Goal: Task Accomplishment & Management: Manage account settings

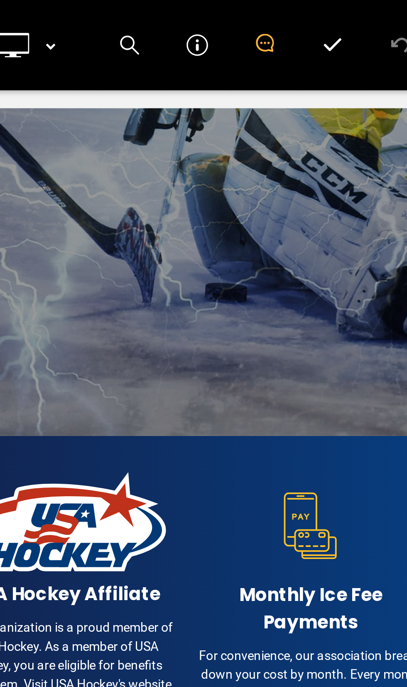
scroll to position [276, 0]
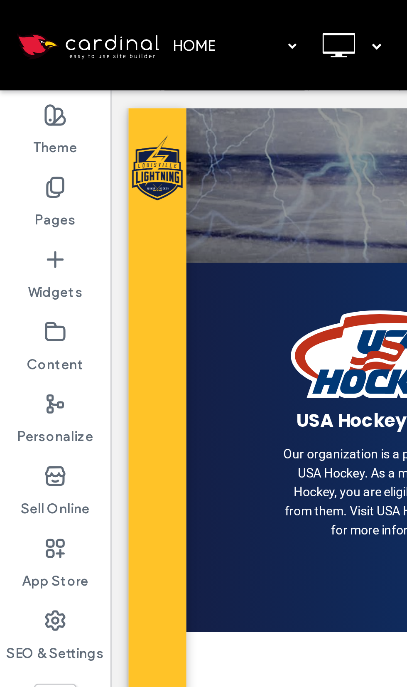
click at [19, 75] on label "Pages" at bounding box center [20, 79] width 15 height 12
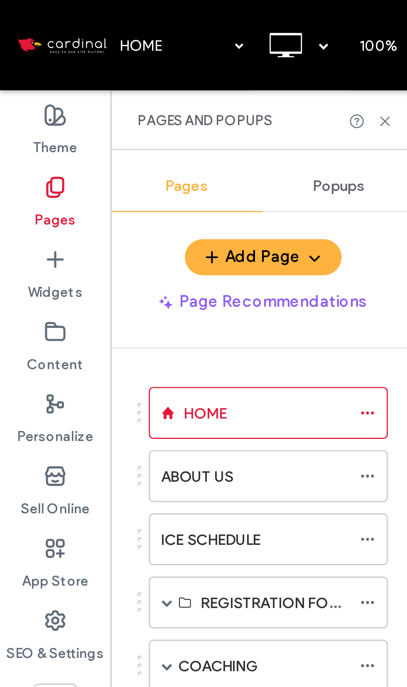
click at [14, 76] on label "Pages" at bounding box center [20, 79] width 15 height 12
click at [112, 200] on div "ICE SCHEDULE" at bounding box center [93, 198] width 69 height 9
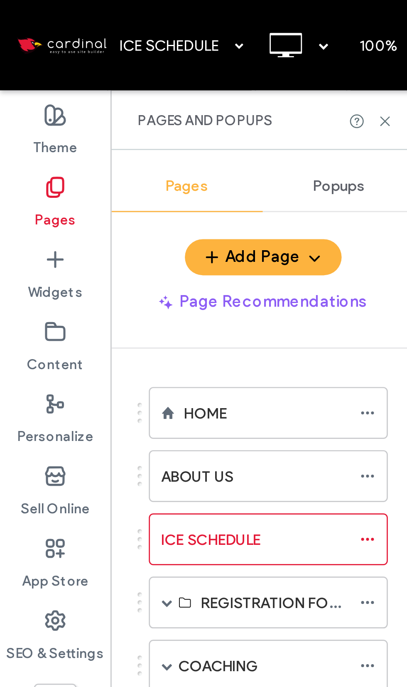
click at [105, 201] on div at bounding box center [203, 343] width 407 height 687
click at [98, 202] on div "ICE SCHEDULE" at bounding box center [93, 198] width 69 height 9
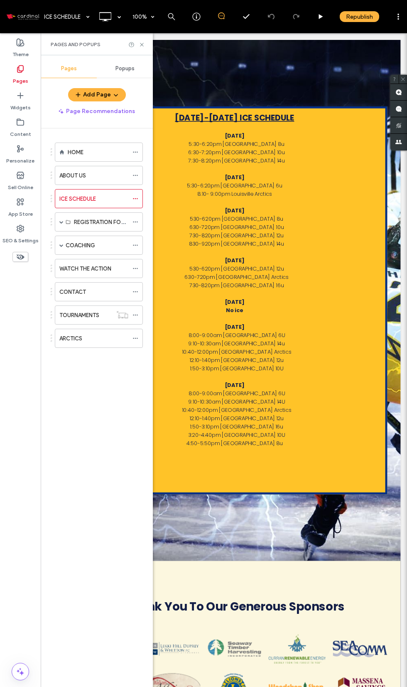
click at [308, 545] on span ":50-5:50pm [GEOGRAPHIC_DATA] 8u" at bounding box center [285, 546] width 116 height 10
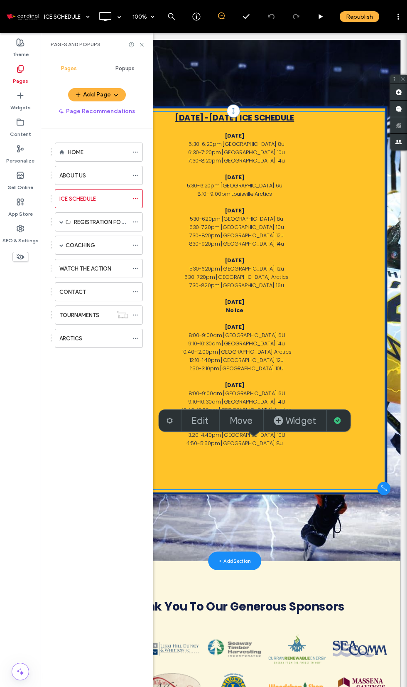
click at [293, 440] on span "[GEOGRAPHIC_DATA]" at bounding box center [299, 442] width 67 height 10
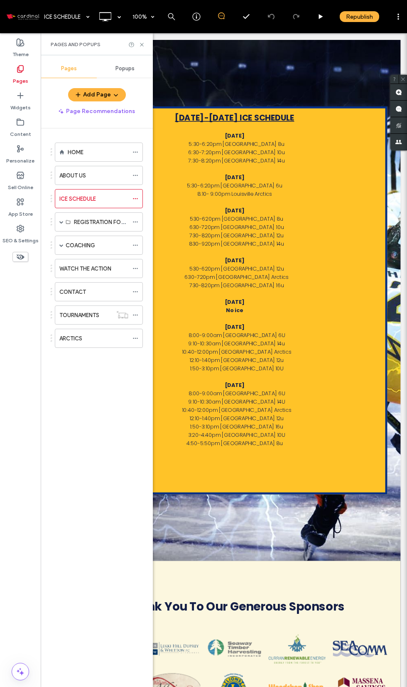
click at [297, 484] on span "8:00-9:00am [GEOGRAPHIC_DATA] 6U" at bounding box center [286, 484] width 121 height 10
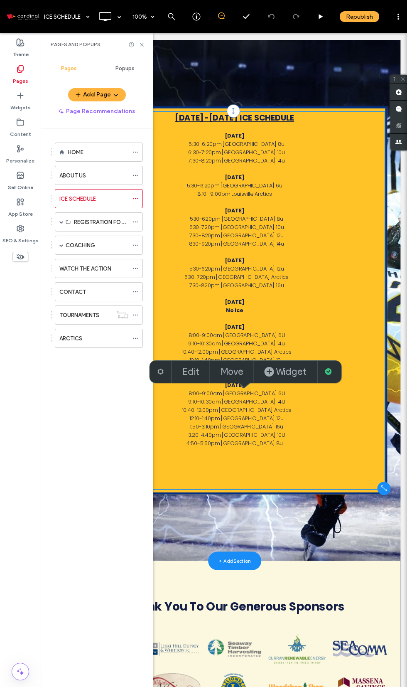
click at [185, 377] on label "Edit" at bounding box center [190, 372] width 17 height 12
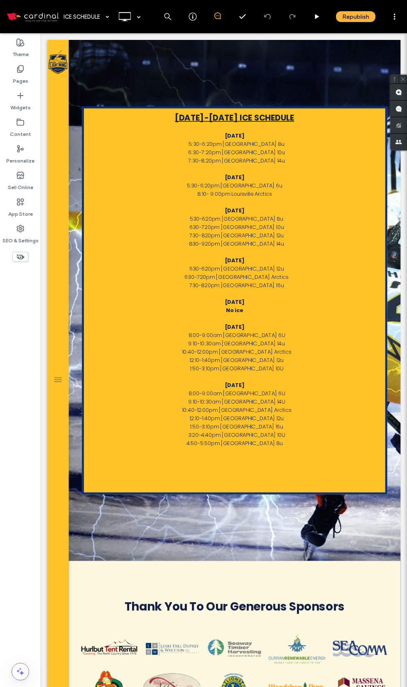
scroll to position [56, 0]
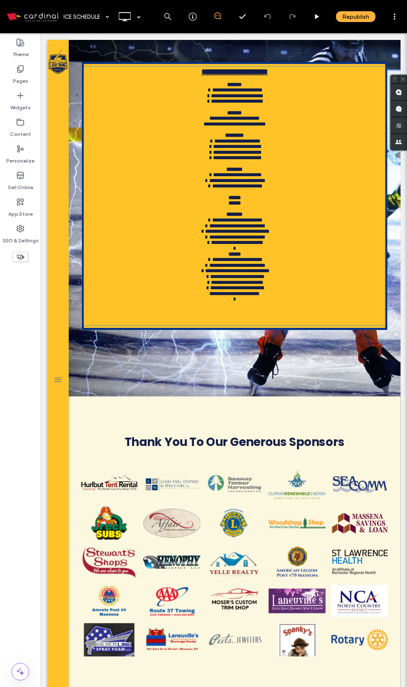
type input "*******"
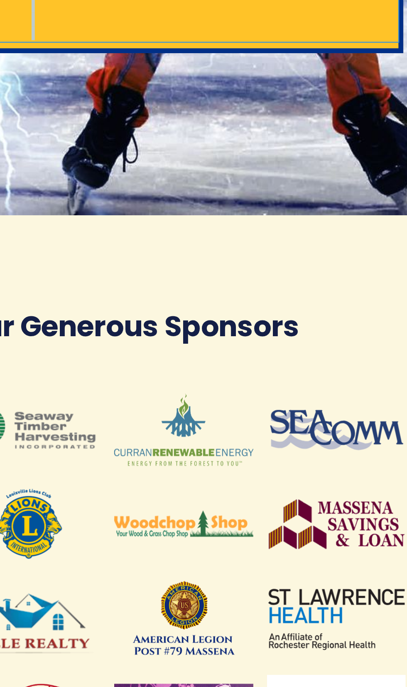
scroll to position [8, 0]
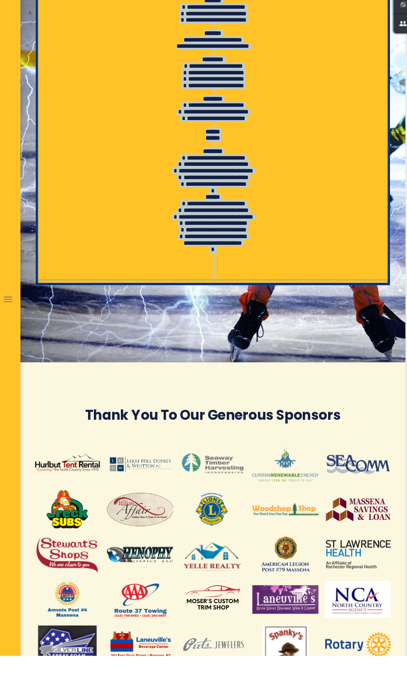
type input "**"
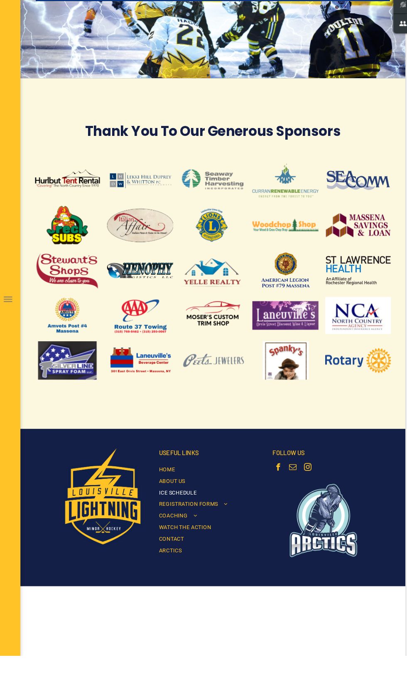
scroll to position [0, 0]
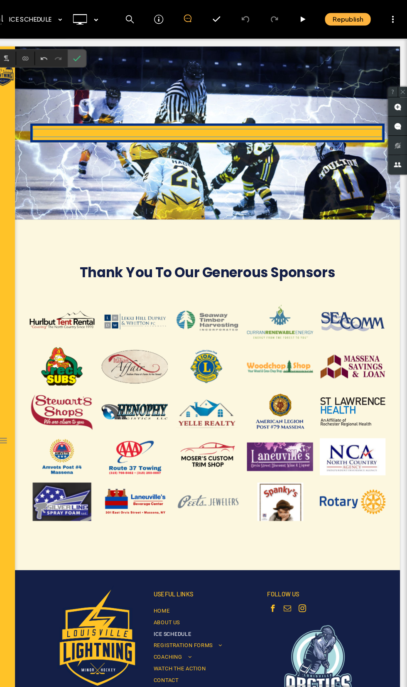
click at [204, 139] on p "﻿" at bounding box center [225, 139] width 377 height 7
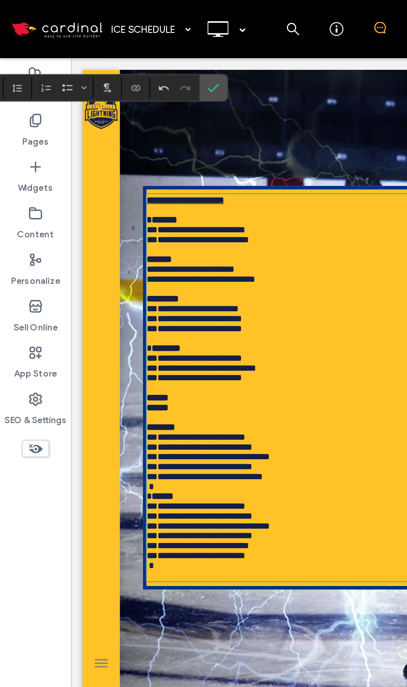
click at [132, 162] on strong "**********" at bounding box center [153, 159] width 56 height 6
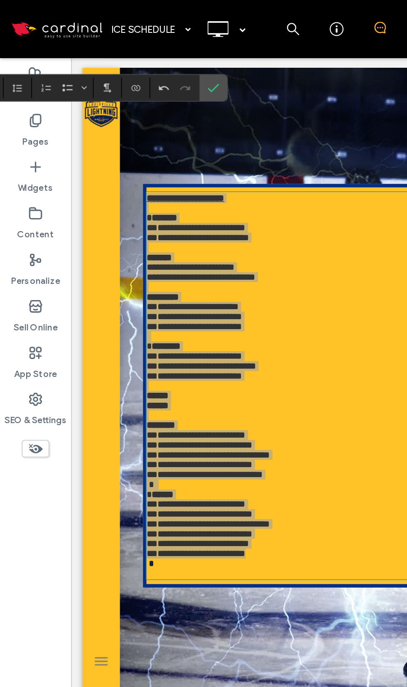
click at [50, 49] on icon "Bulleted list menu" at bounding box center [48, 50] width 5 height 5
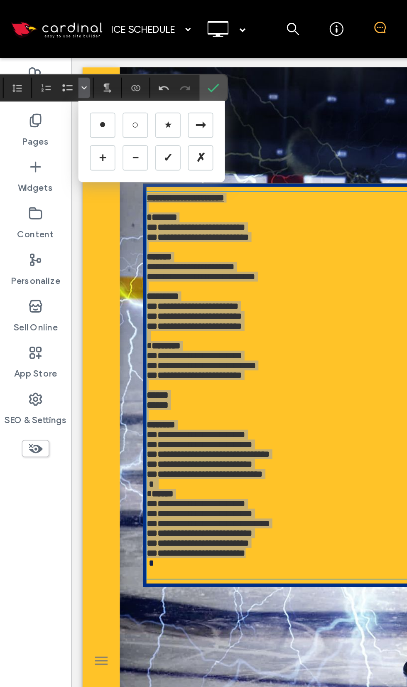
click at [48, 47] on span "Bulleted list menu" at bounding box center [48, 50] width 5 height 12
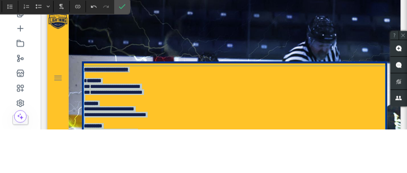
scroll to position [2, 0]
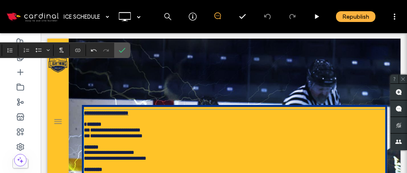
click at [125, 54] on span "Confirm" at bounding box center [122, 50] width 7 height 14
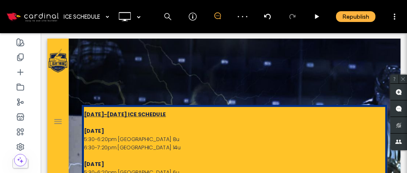
click at [104, 132] on strong "[DATE]-[DATE] ICE SCHEDULE" at bounding box center [146, 135] width 103 height 10
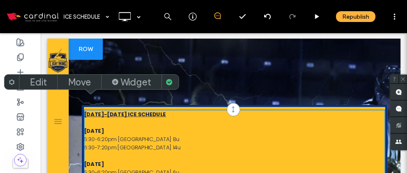
click at [50, 79] on div "Edit" at bounding box center [39, 82] width 38 height 15
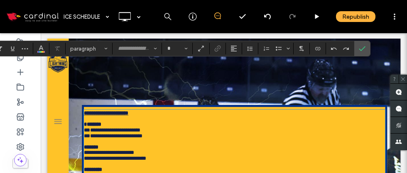
type input "*******"
type input "**"
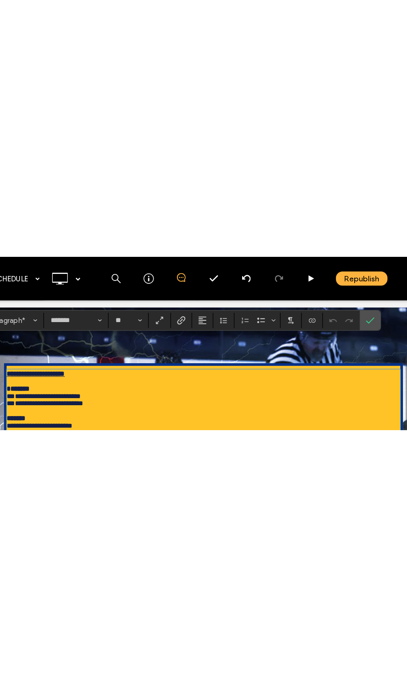
scroll to position [21, 0]
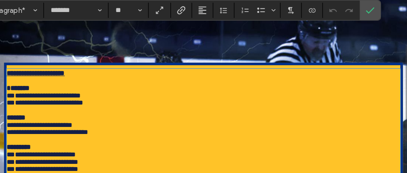
click at [231, 45] on icon "Alignment" at bounding box center [234, 48] width 7 height 7
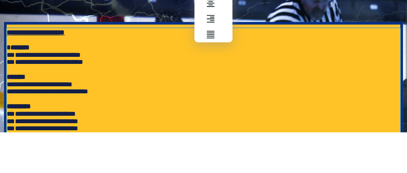
click at [237, 71] on use "ui.textEditor.alignment.center" at bounding box center [240, 74] width 6 height 6
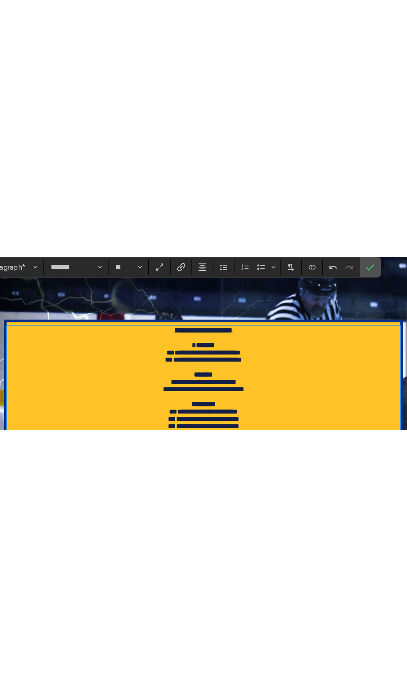
scroll to position [1, 0]
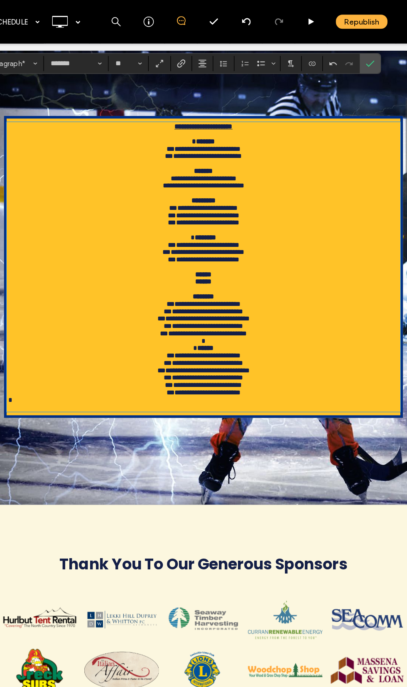
click at [359, 47] on icon "Confirm" at bounding box center [362, 48] width 7 height 7
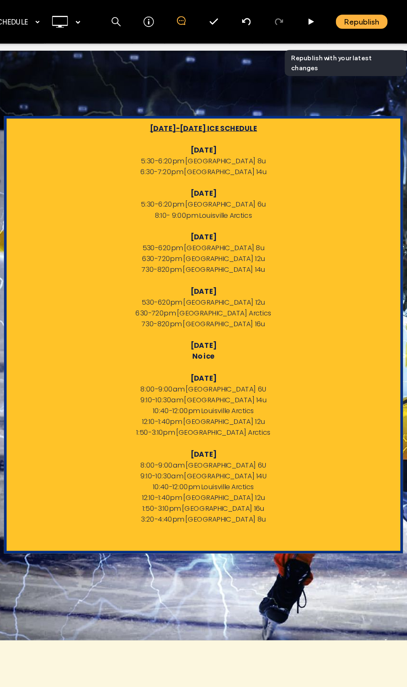
click at [336, 12] on div "Republish" at bounding box center [355, 16] width 39 height 11
